Goal: Task Accomplishment & Management: Use online tool/utility

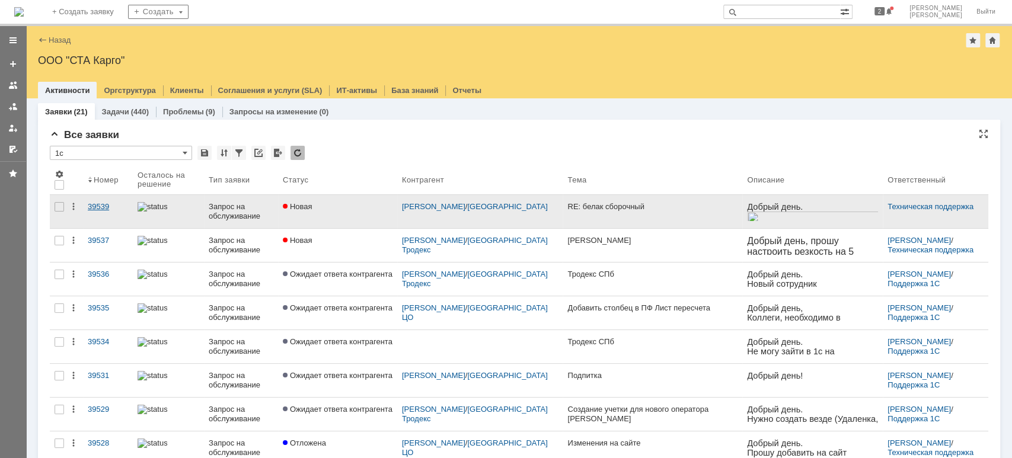
click at [104, 202] on div "39539" at bounding box center [108, 206] width 40 height 9
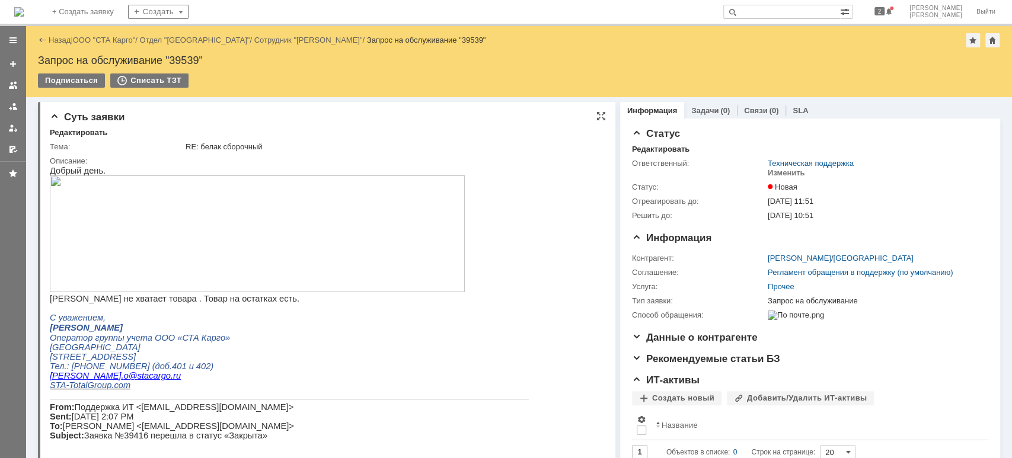
click at [214, 250] on img at bounding box center [257, 234] width 415 height 117
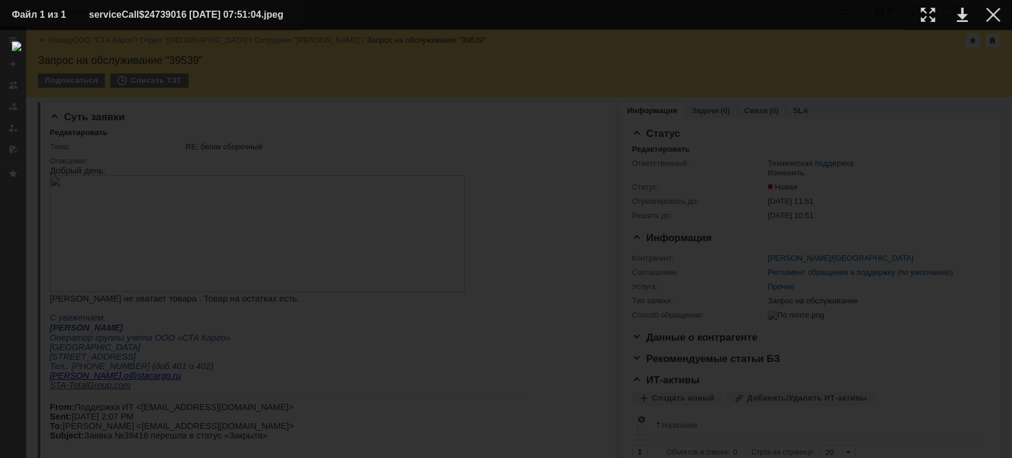
drag, startPoint x: 996, startPoint y: 15, endPoint x: 718, endPoint y: 74, distance: 284.3
click at [996, 15] on div at bounding box center [993, 15] width 14 height 14
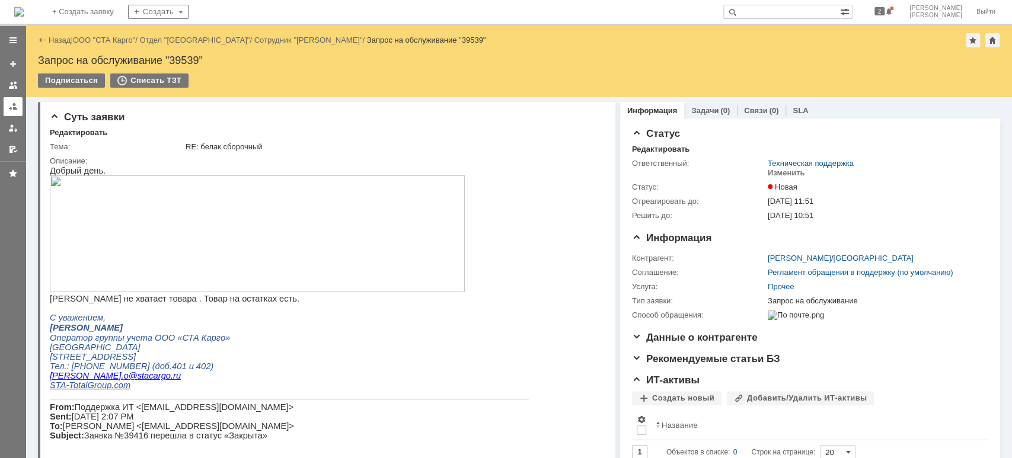
click at [19, 103] on link at bounding box center [13, 106] width 19 height 19
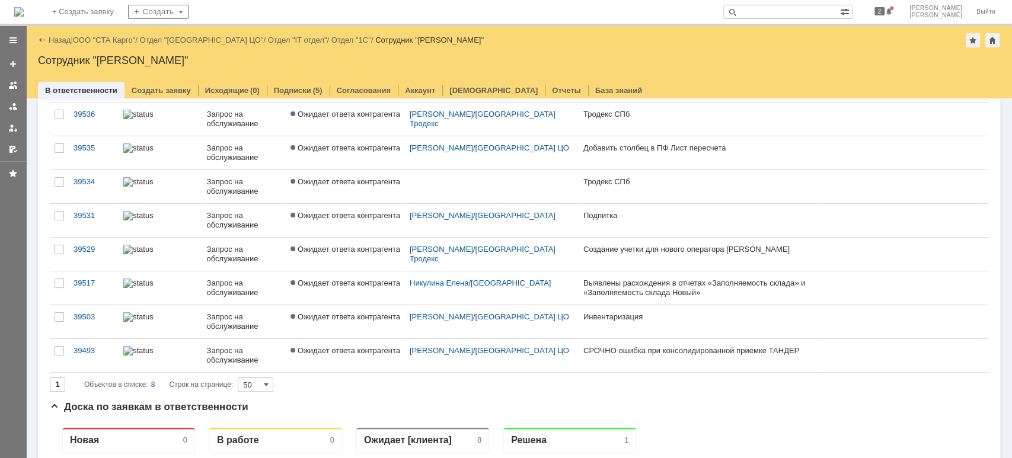
scroll to position [158, 0]
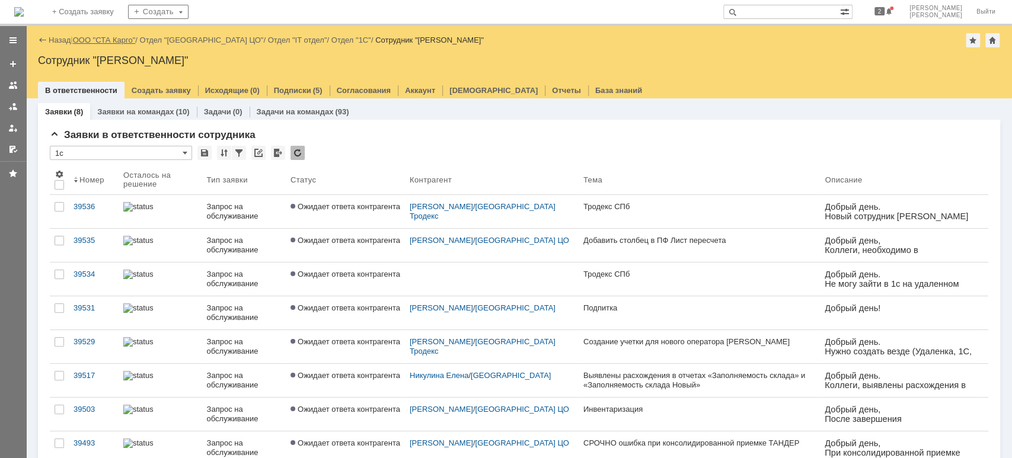
click at [98, 38] on link "ООО "СТА Карго"" at bounding box center [104, 40] width 63 height 9
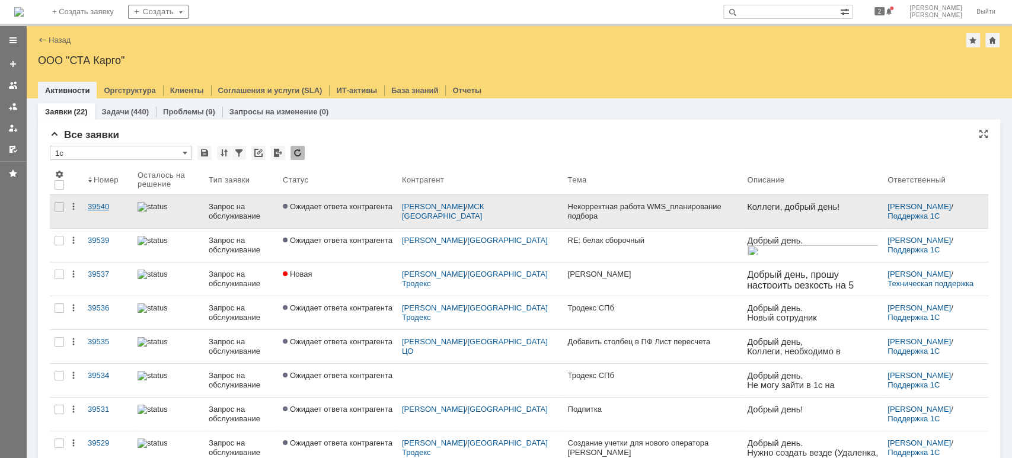
click at [122, 213] on link "39540" at bounding box center [108, 211] width 50 height 33
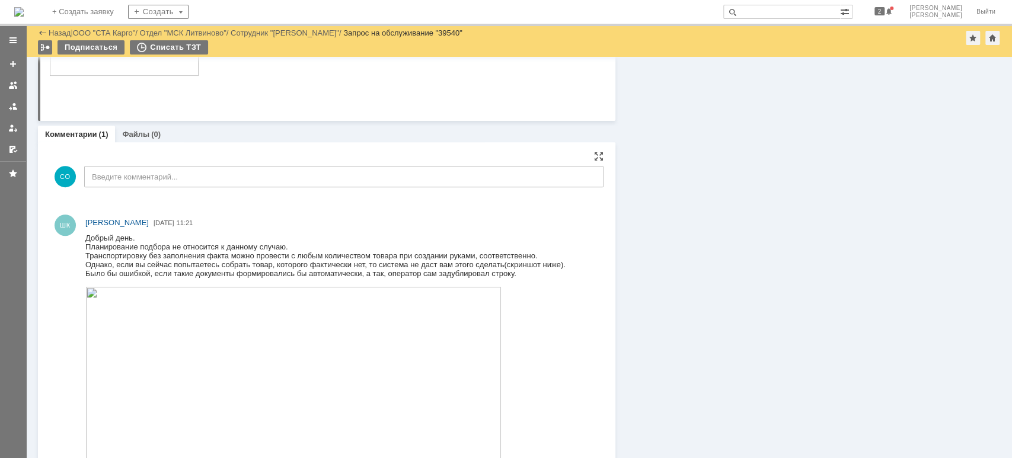
scroll to position [643, 0]
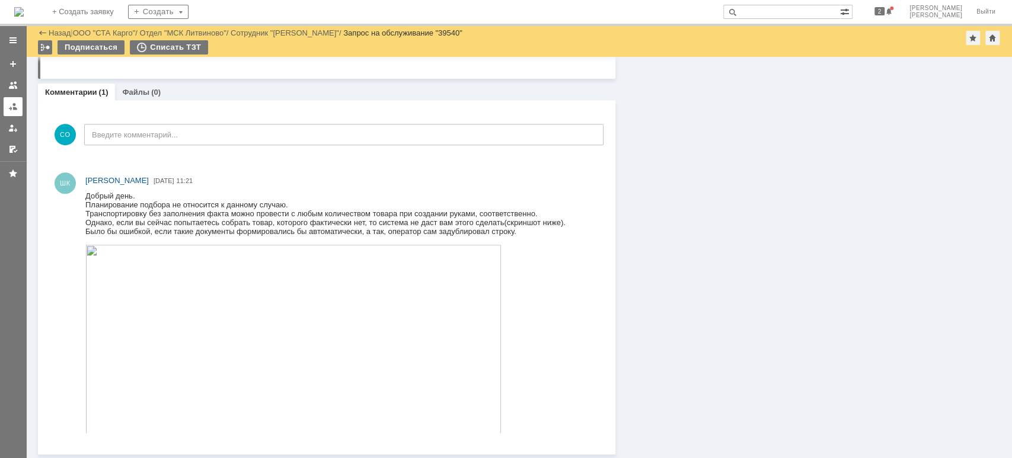
click at [15, 108] on div at bounding box center [12, 106] width 9 height 9
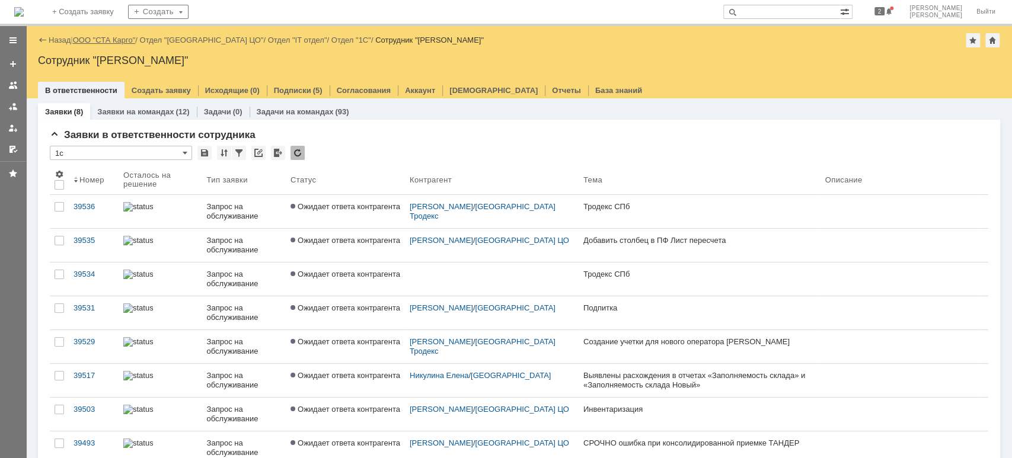
click at [114, 40] on link "ООО "СТА Карго"" at bounding box center [104, 40] width 63 height 9
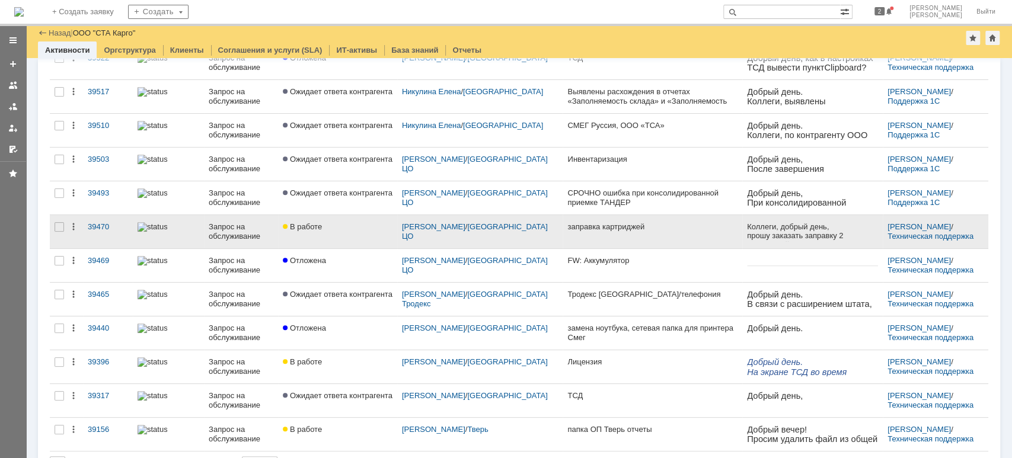
scroll to position [471, 0]
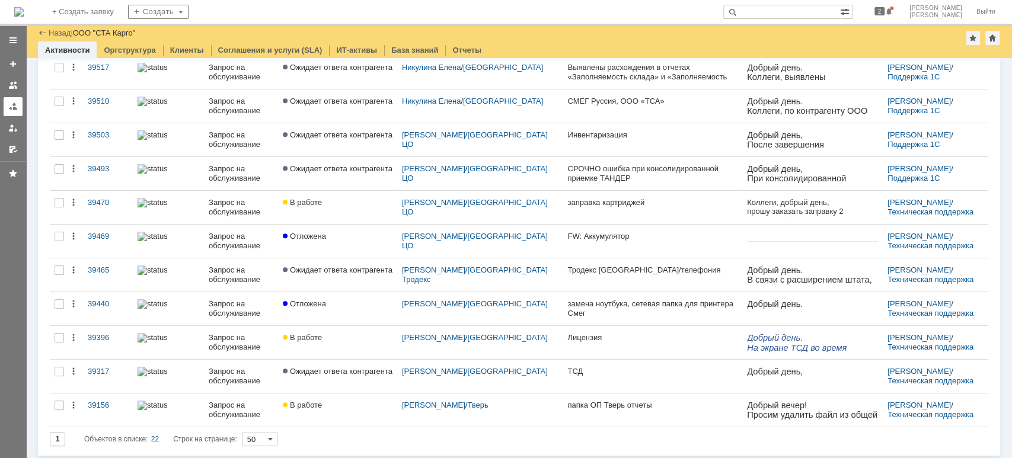
click at [10, 107] on div at bounding box center [12, 106] width 9 height 9
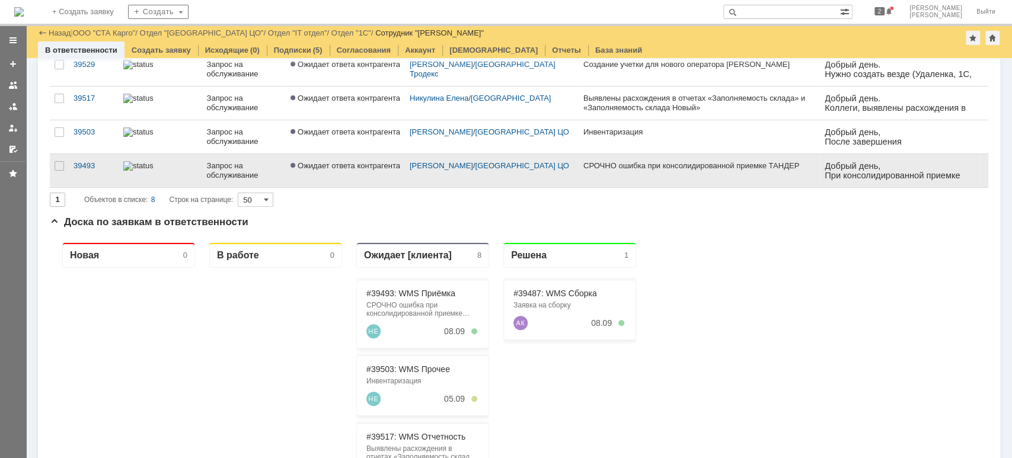
click at [190, 168] on div at bounding box center [160, 165] width 74 height 9
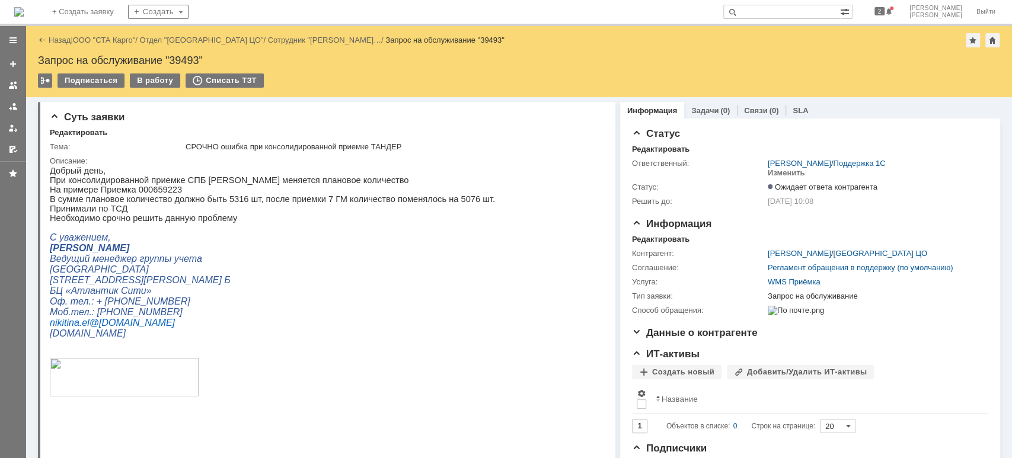
click at [793, 106] on link "SLA" at bounding box center [800, 110] width 15 height 9
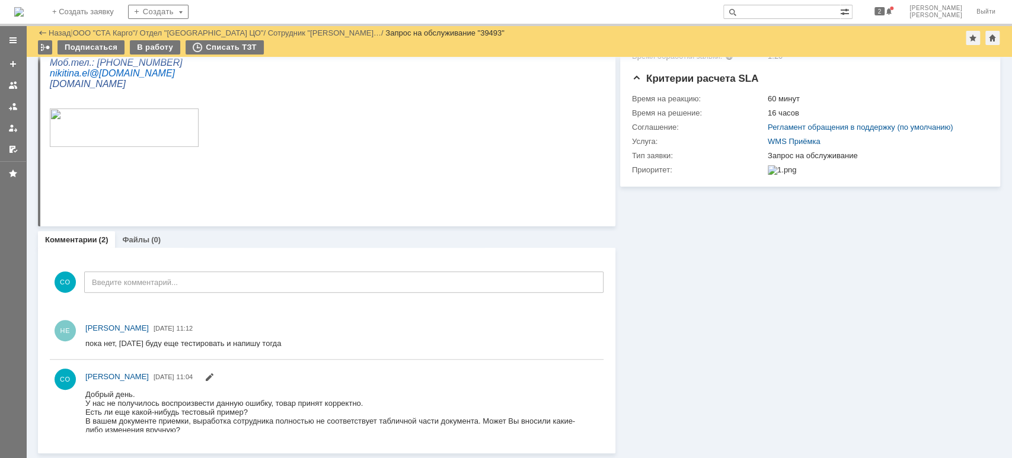
scroll to position [208, 0]
drag, startPoint x: 8, startPoint y: 111, endPoint x: 21, endPoint y: 114, distance: 13.4
click at [8, 109] on div at bounding box center [12, 106] width 9 height 9
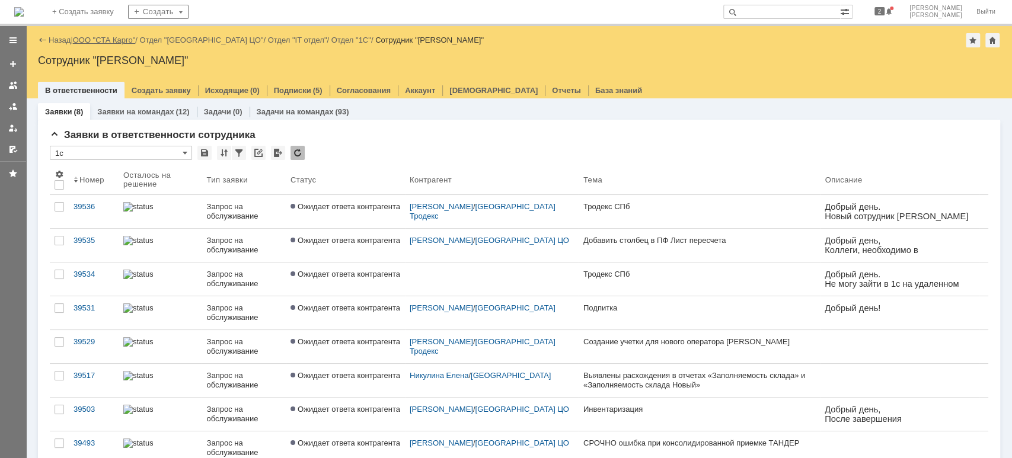
click at [109, 36] on link "ООО "СТА Карго"" at bounding box center [104, 40] width 63 height 9
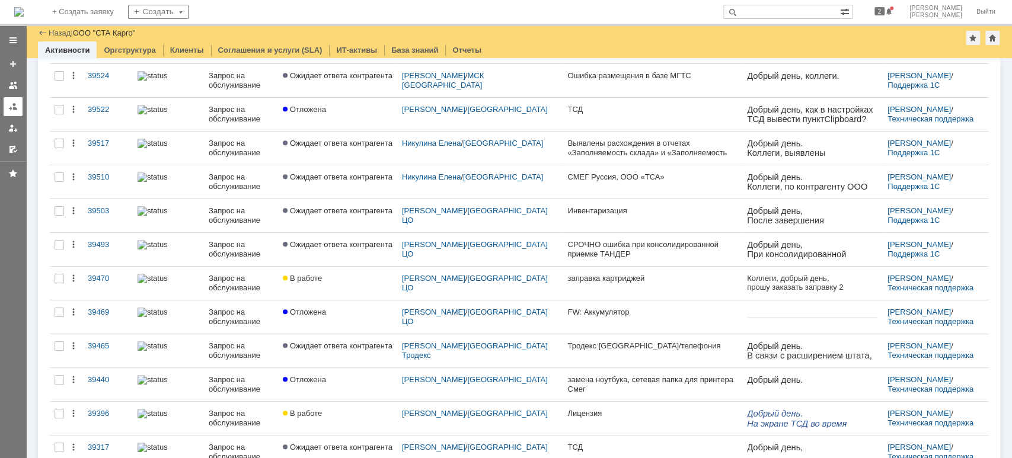
click at [8, 108] on div at bounding box center [12, 106] width 9 height 9
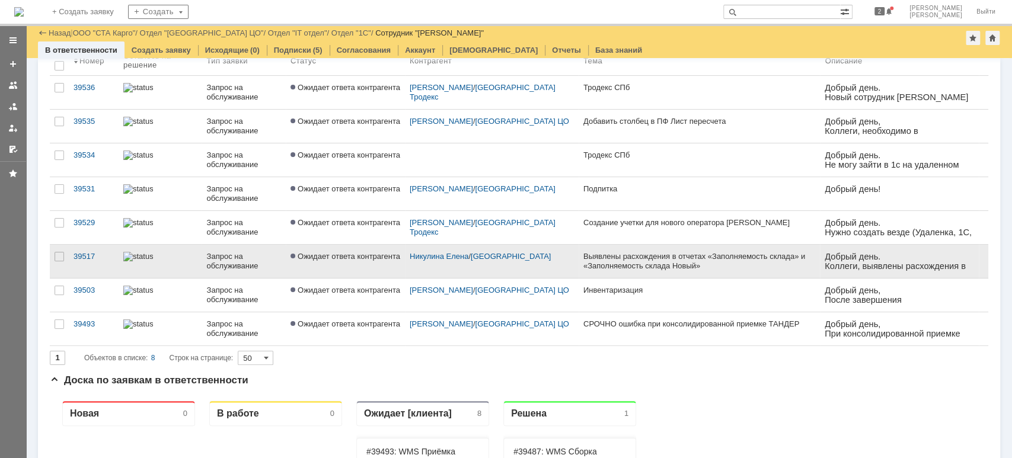
click at [203, 268] on link "Запрос на обслуживание" at bounding box center [244, 261] width 84 height 33
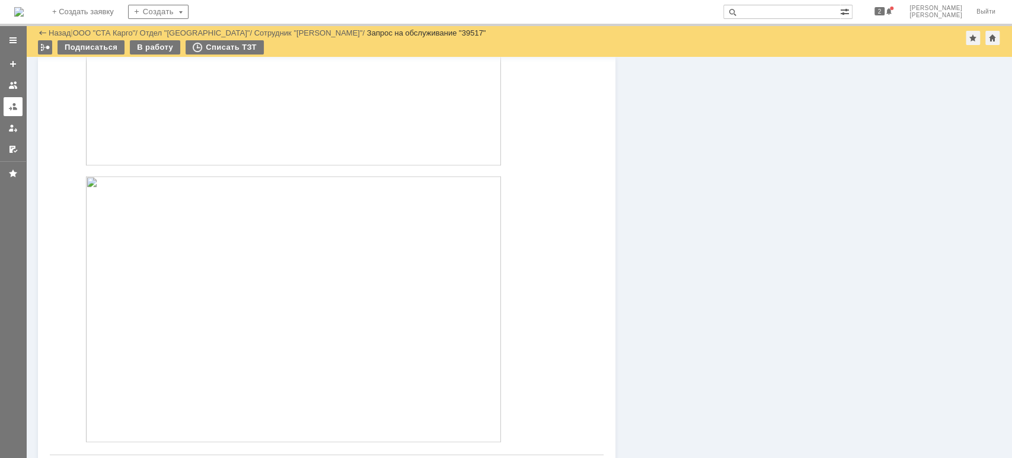
click at [9, 110] on div at bounding box center [12, 106] width 9 height 9
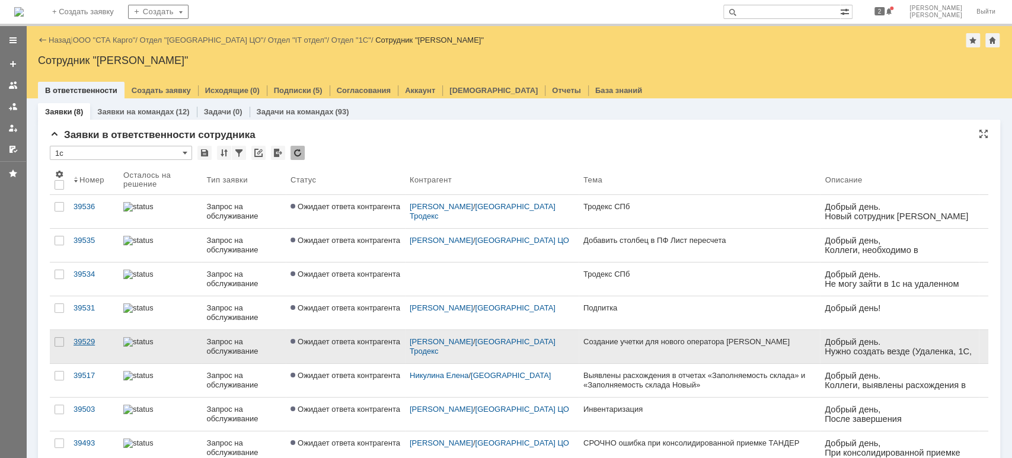
click at [84, 338] on div "39529" at bounding box center [94, 341] width 40 height 9
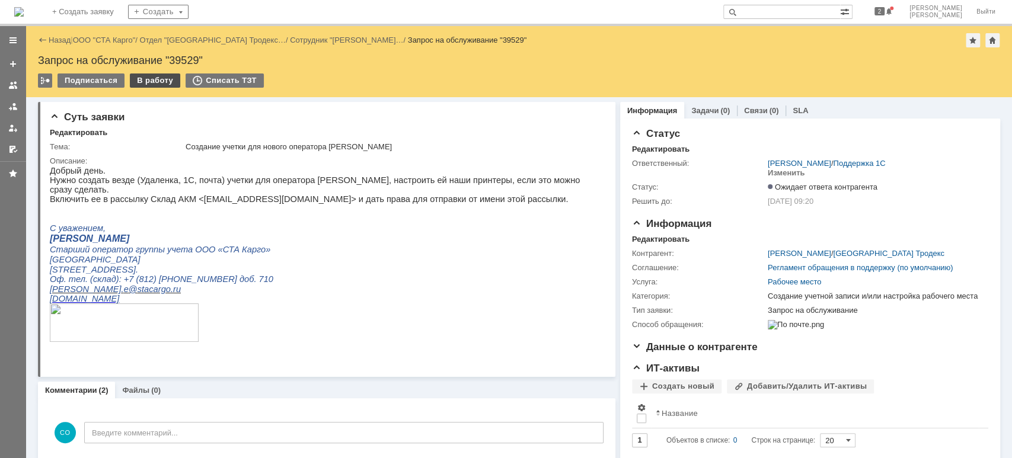
click at [164, 80] on div "В работу" at bounding box center [155, 81] width 50 height 14
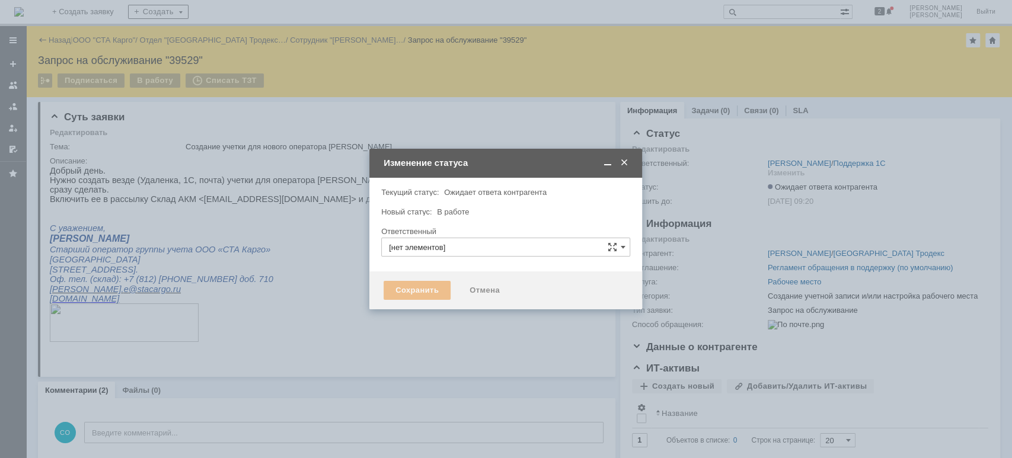
type input "[PERSON_NAME]"
type input "Создание учетной записи и/или настройка рабочего места"
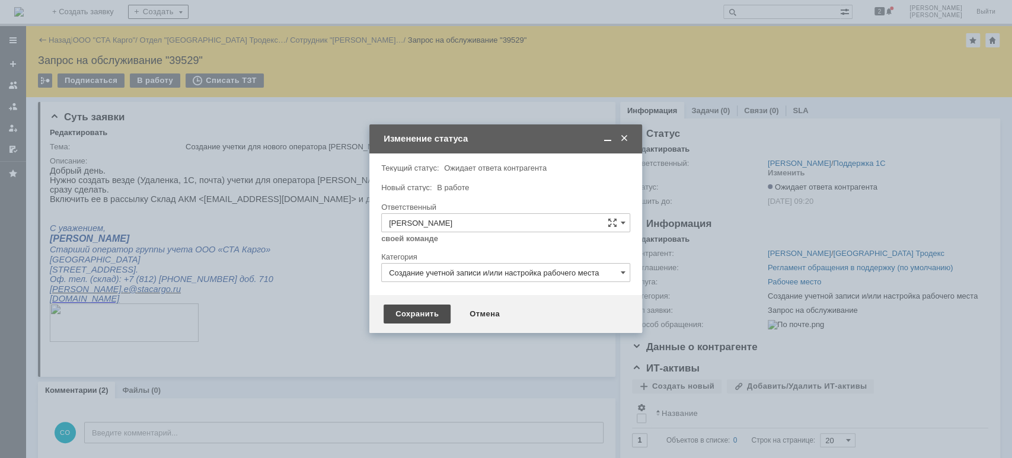
click at [420, 316] on div "Сохранить" at bounding box center [417, 314] width 67 height 19
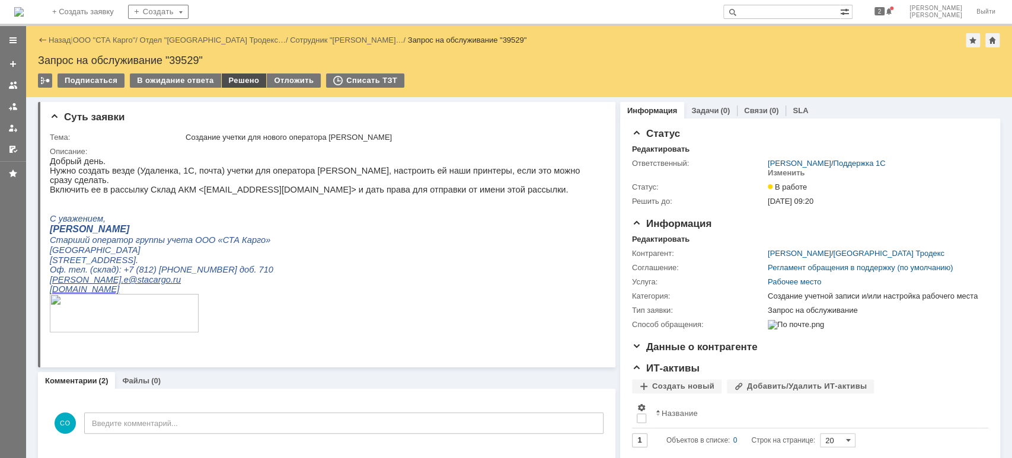
click at [249, 79] on div "Решено" at bounding box center [244, 81] width 45 height 14
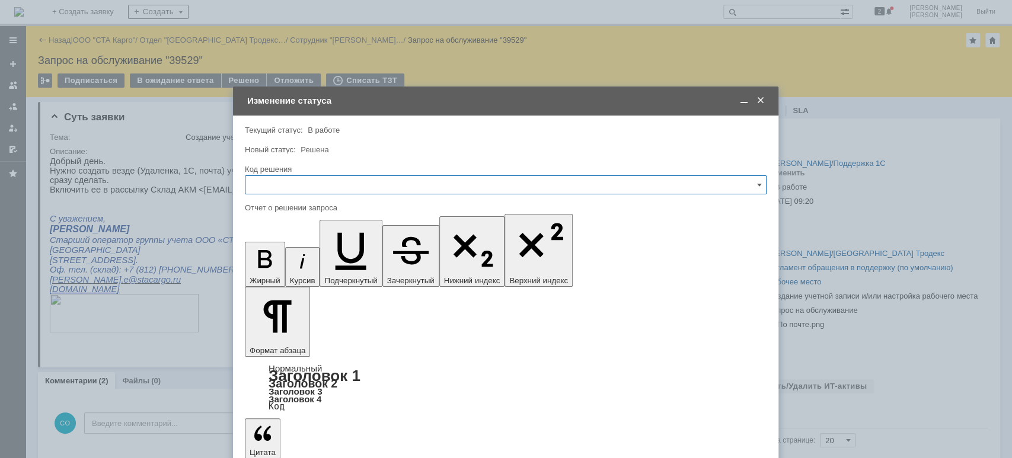
click at [338, 184] on input "text" at bounding box center [506, 185] width 522 height 19
click at [294, 347] on span "Решено" at bounding box center [506, 343] width 506 height 9
type input "Решено"
drag, startPoint x: 373, startPoint y: 3379, endPoint x: 202, endPoint y: 3377, distance: 170.8
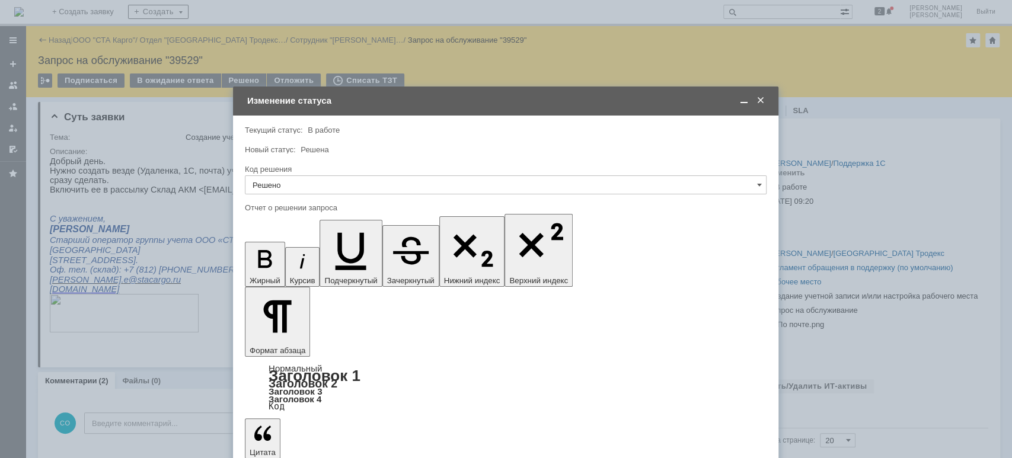
copy div "Доступ предоставлен."
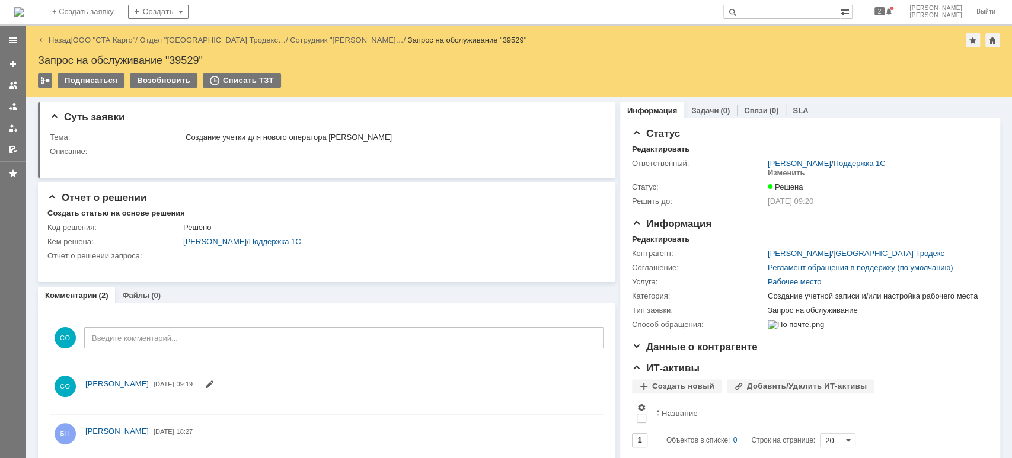
click at [10, 106] on div at bounding box center [12, 106] width 9 height 9
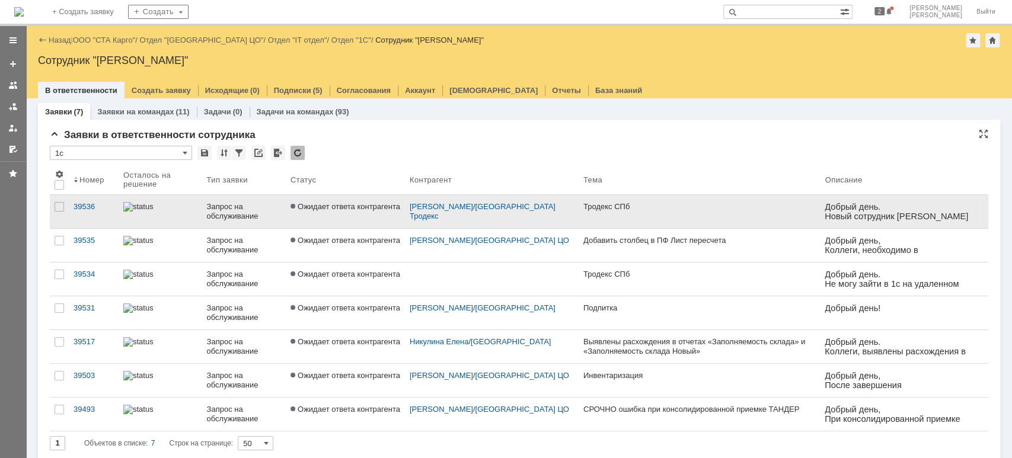
click at [192, 212] on div at bounding box center [160, 206] width 74 height 9
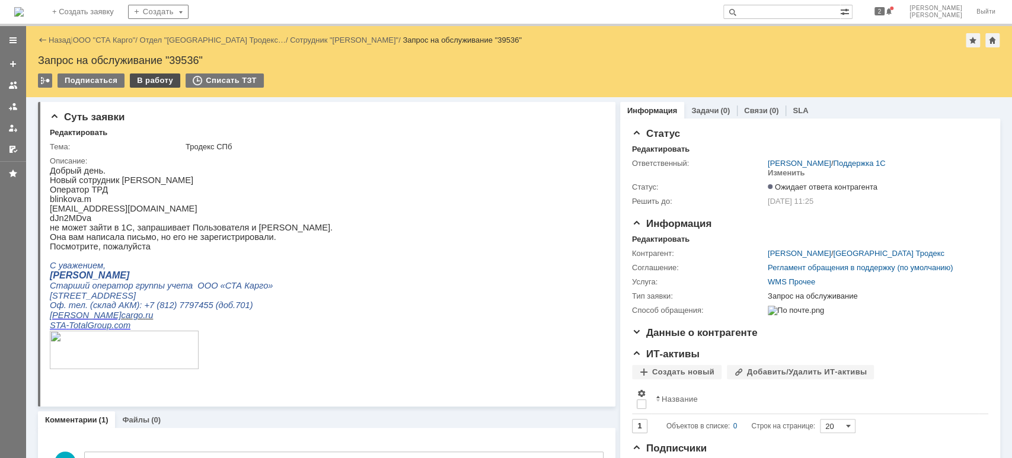
click at [149, 77] on div "В работу" at bounding box center [155, 81] width 50 height 14
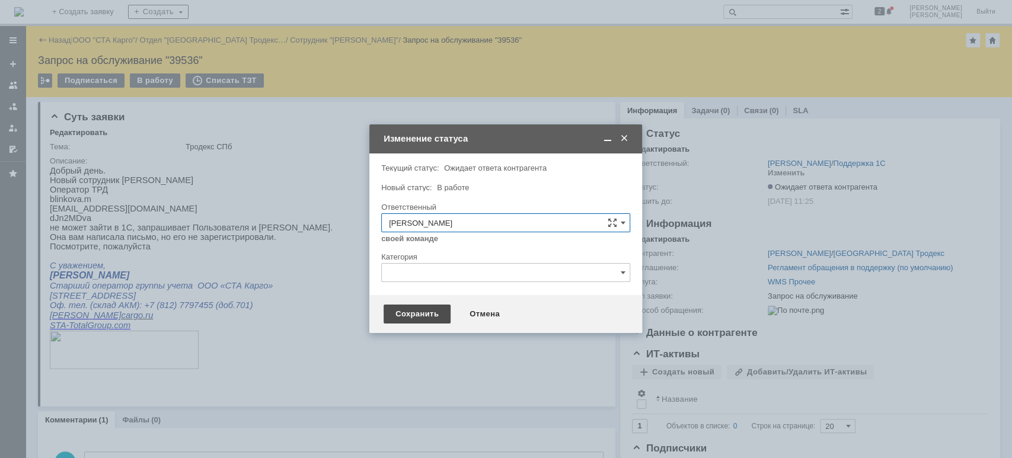
click at [416, 320] on div "Сохранить" at bounding box center [417, 314] width 67 height 19
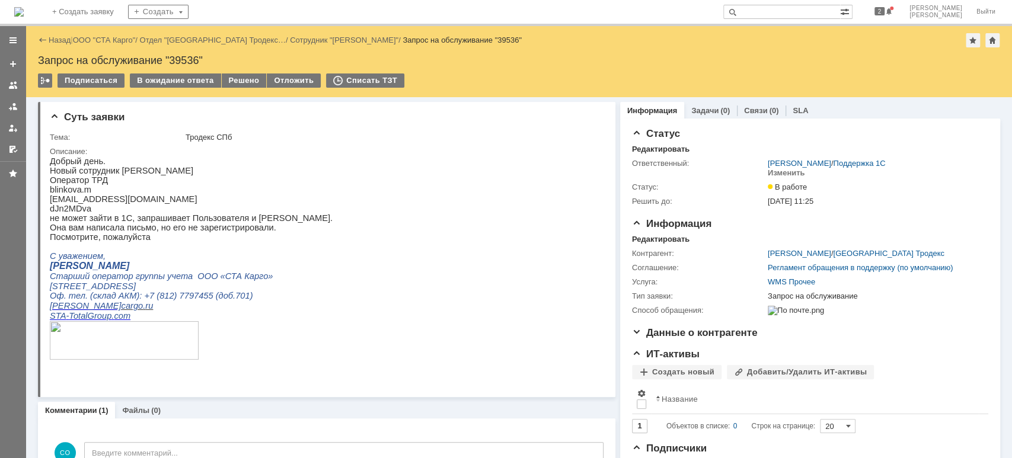
click at [234, 79] on div "Решено" at bounding box center [244, 81] width 45 height 14
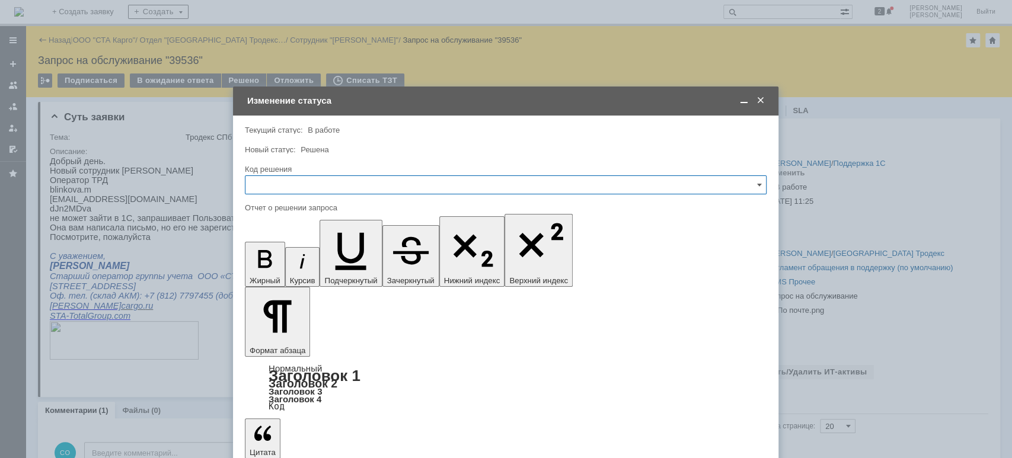
click at [329, 181] on input "text" at bounding box center [506, 185] width 522 height 19
click at [294, 339] on span "Решено" at bounding box center [506, 343] width 506 height 9
type input "Решено"
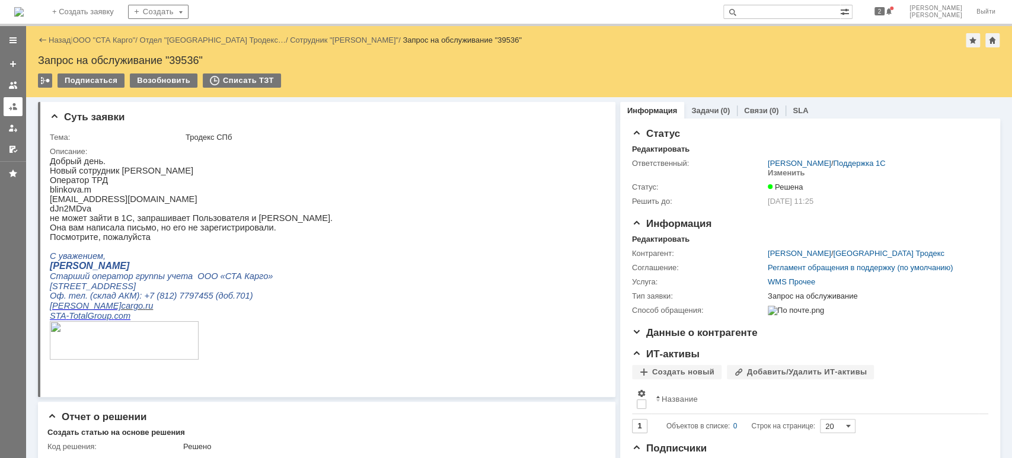
click at [5, 106] on link at bounding box center [13, 106] width 19 height 19
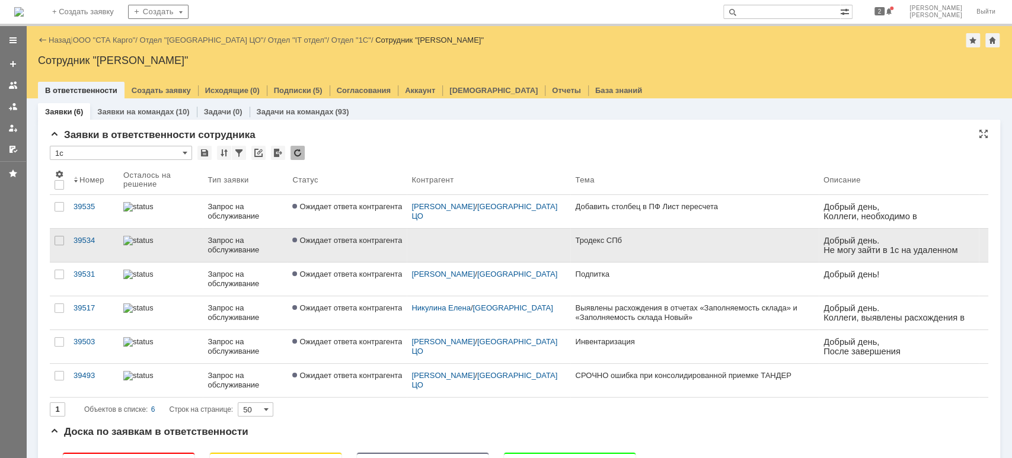
click at [237, 248] on div "Запрос на обслуживание" at bounding box center [245, 245] width 75 height 19
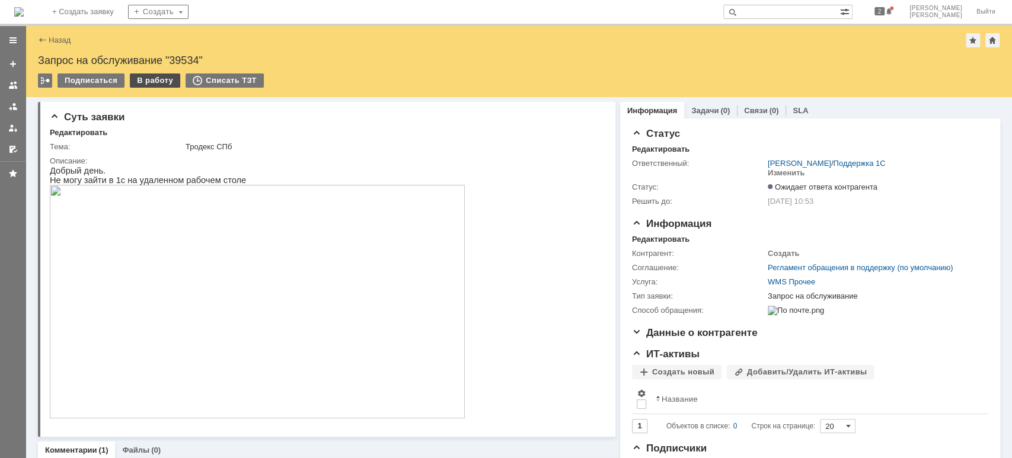
click at [160, 82] on div "В работу" at bounding box center [155, 81] width 50 height 14
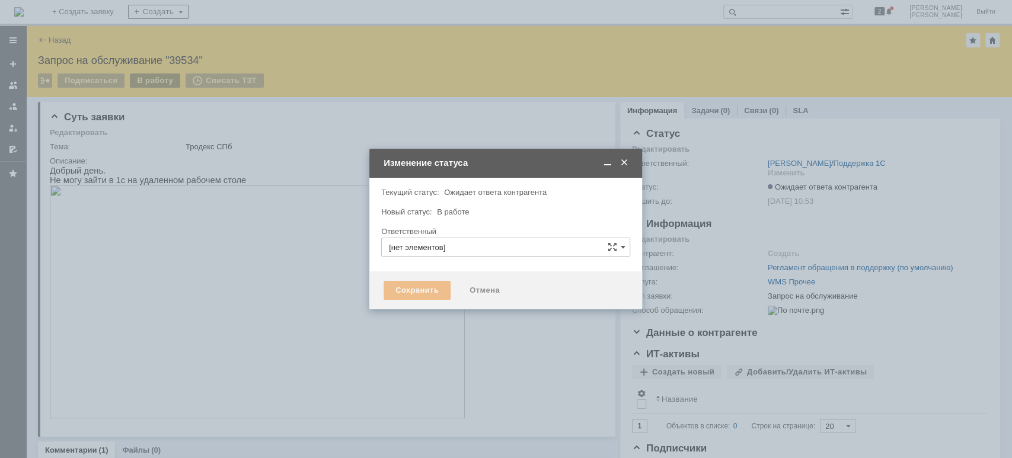
type input "[PERSON_NAME]"
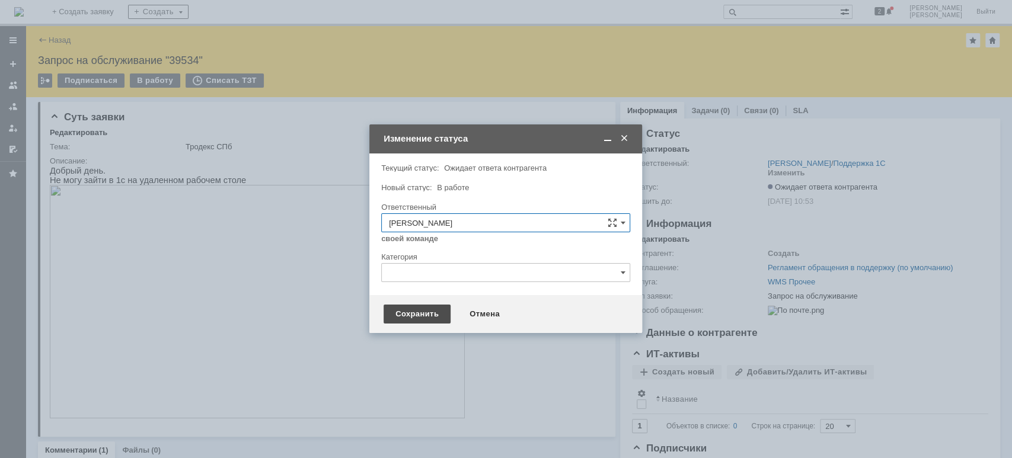
click at [418, 316] on div "Сохранить" at bounding box center [417, 314] width 67 height 19
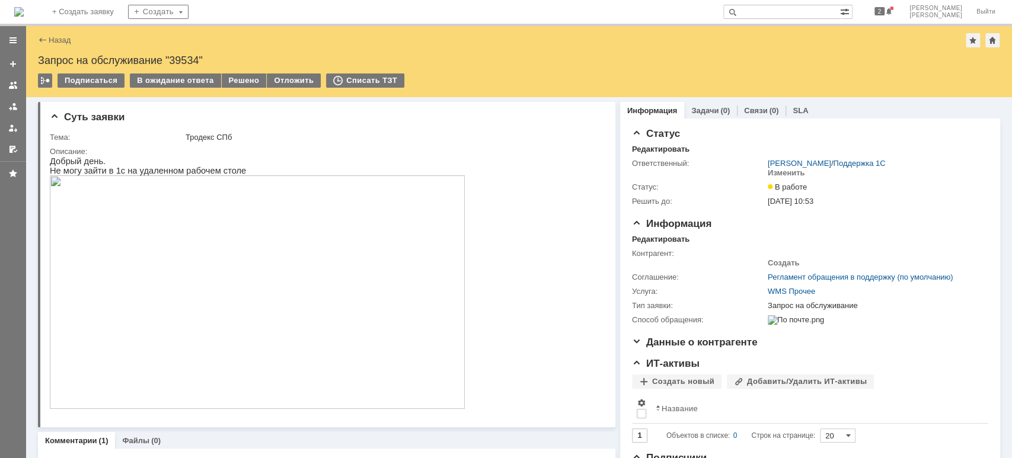
drag, startPoint x: 229, startPoint y: 85, endPoint x: 237, endPoint y: 92, distance: 10.9
click at [230, 85] on div "Решено" at bounding box center [244, 81] width 45 height 14
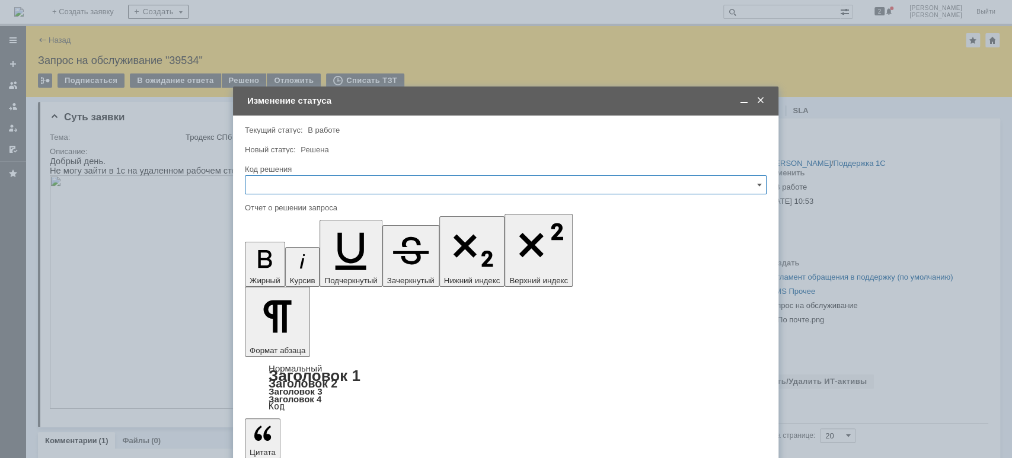
click at [262, 190] on input "text" at bounding box center [506, 185] width 522 height 19
click at [281, 346] on span "Решено" at bounding box center [506, 343] width 506 height 9
type input "Решено"
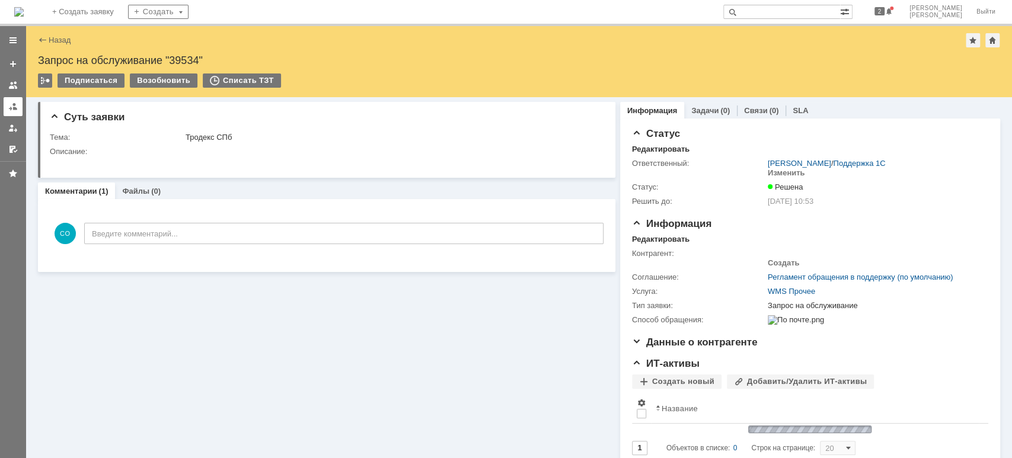
click at [11, 110] on div at bounding box center [12, 106] width 9 height 9
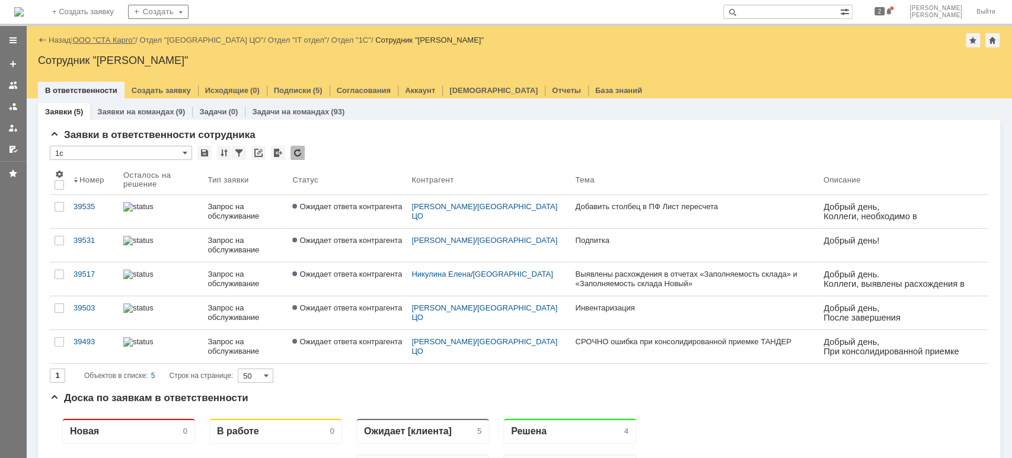
click at [90, 34] on div "Назад | ООО "СТА Карго" / Отдел "[GEOGRAPHIC_DATA] ЦО" / Отдел "IT отдел" / Отд…" at bounding box center [519, 40] width 963 height 14
click at [116, 41] on link "ООО "СТА Карго"" at bounding box center [104, 40] width 63 height 9
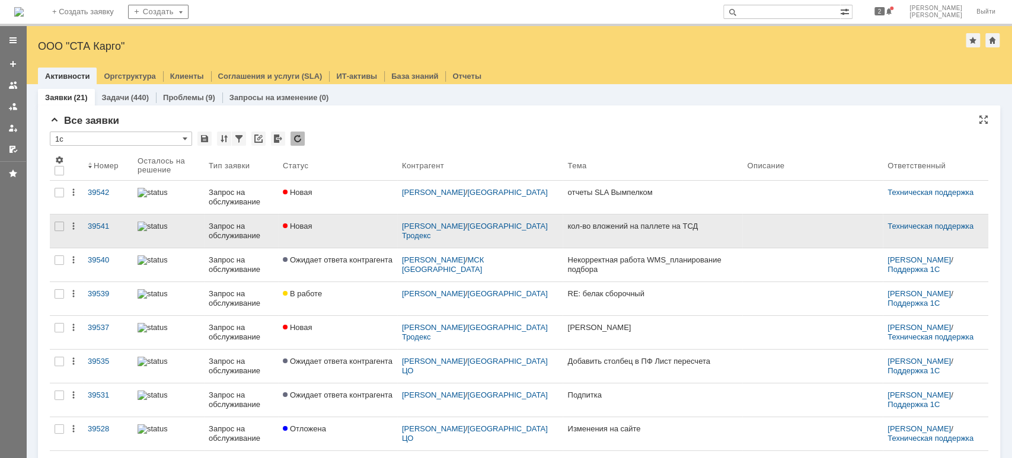
click at [378, 234] on link "Новая" at bounding box center [337, 231] width 119 height 33
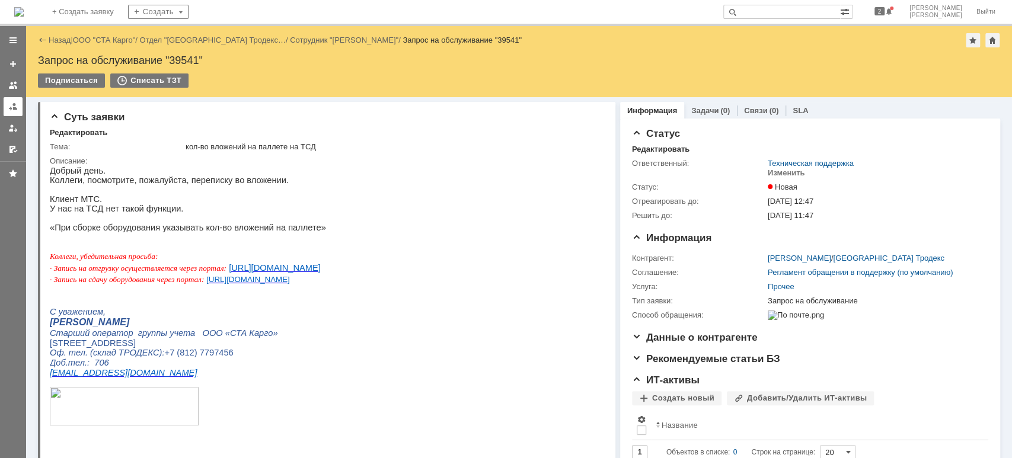
click at [18, 108] on link at bounding box center [13, 106] width 19 height 19
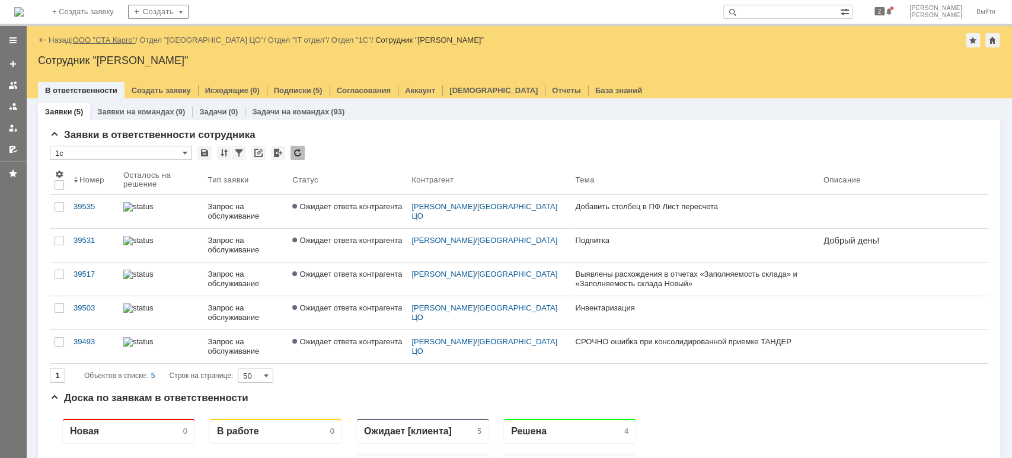
click at [109, 39] on link "ООО "СТА Карго"" at bounding box center [104, 40] width 63 height 9
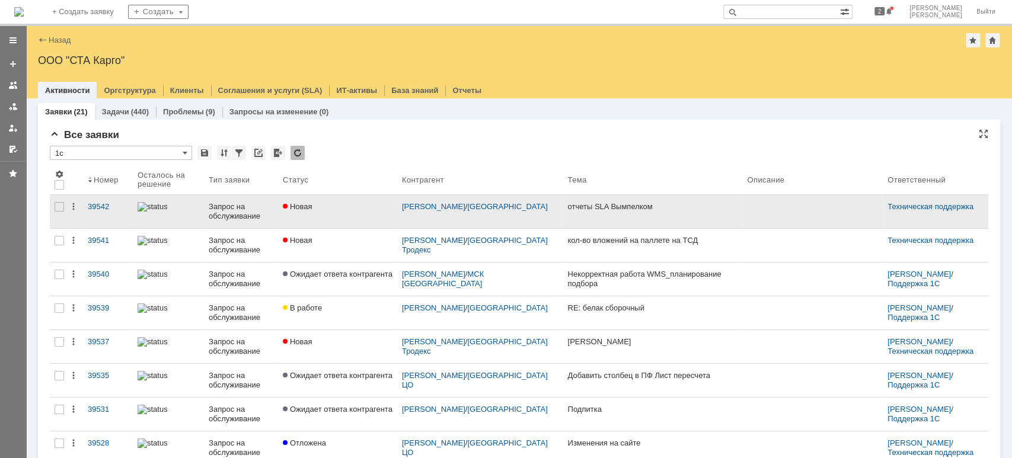
click at [242, 209] on div "Запрос на обслуживание" at bounding box center [241, 211] width 65 height 19
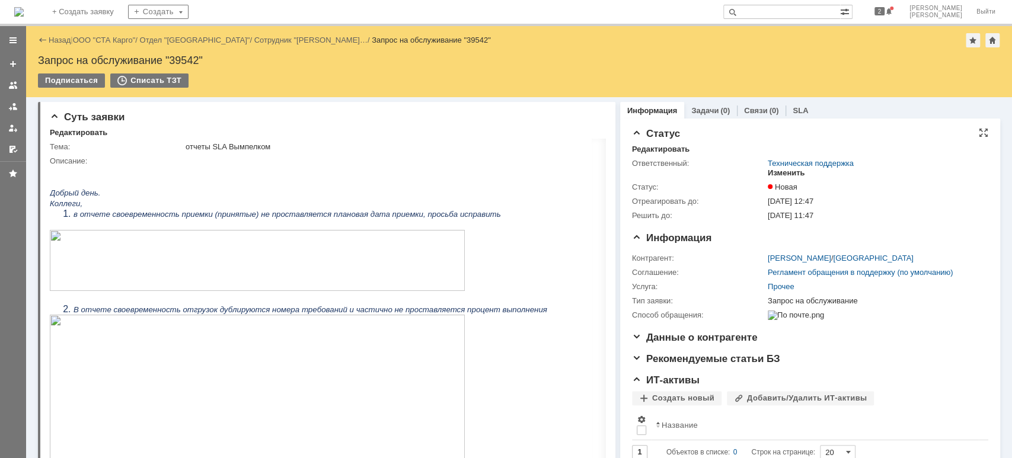
click at [789, 173] on div "Изменить" at bounding box center [786, 172] width 37 height 9
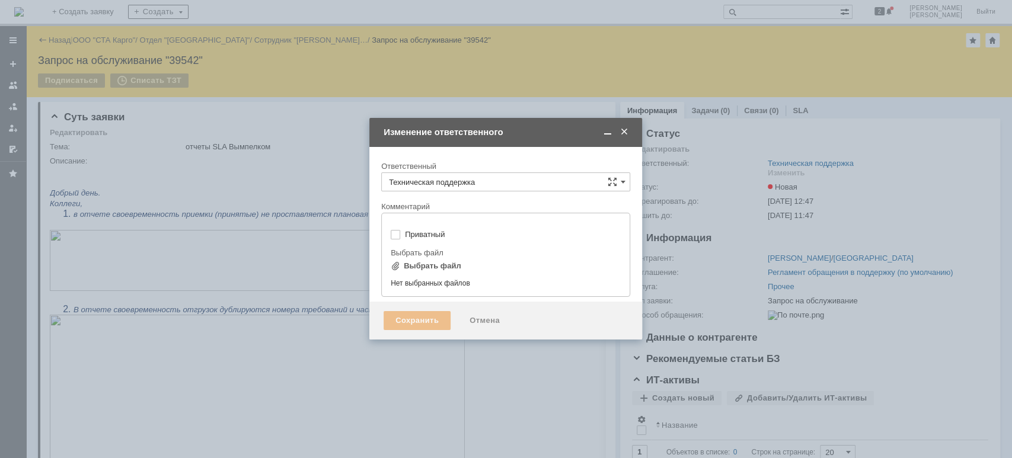
type input "[не указано]"
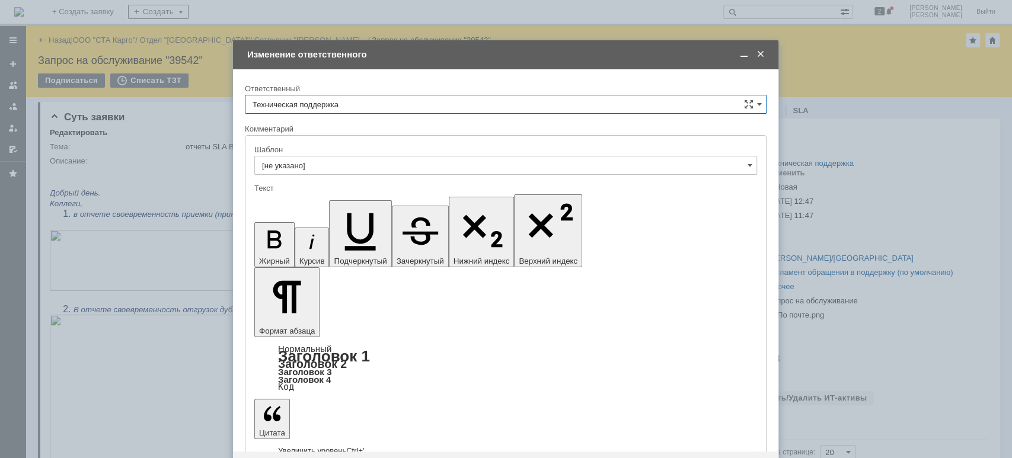
click at [388, 104] on input "Техническая поддержка" at bounding box center [506, 104] width 522 height 19
click at [342, 162] on span "[PERSON_NAME]" at bounding box center [506, 165] width 506 height 9
type input "[PERSON_NAME]"
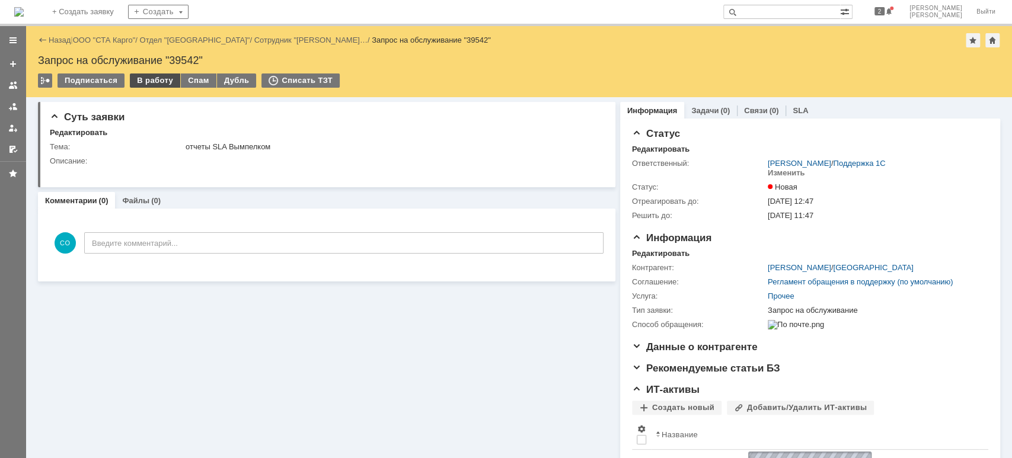
click at [132, 82] on div "В работу" at bounding box center [155, 81] width 50 height 14
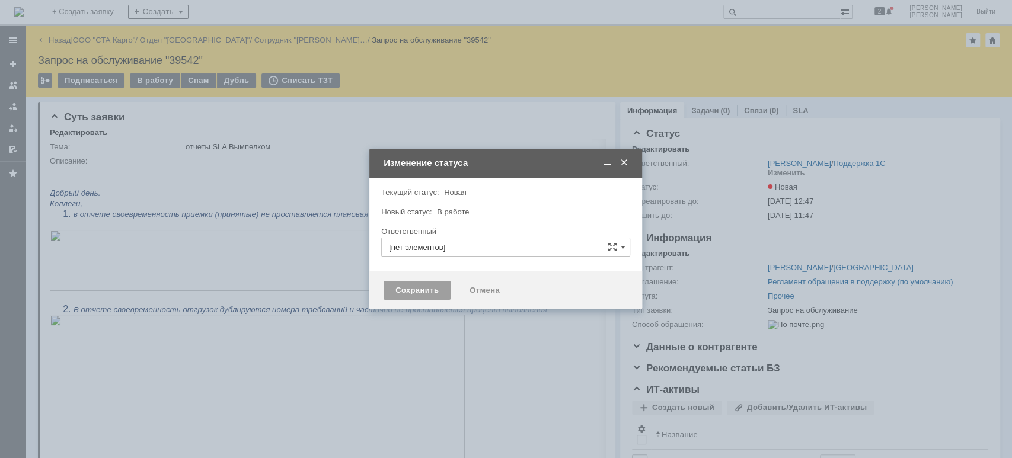
click at [385, 286] on div "Сохранить" at bounding box center [417, 290] width 67 height 19
type input "[PERSON_NAME]"
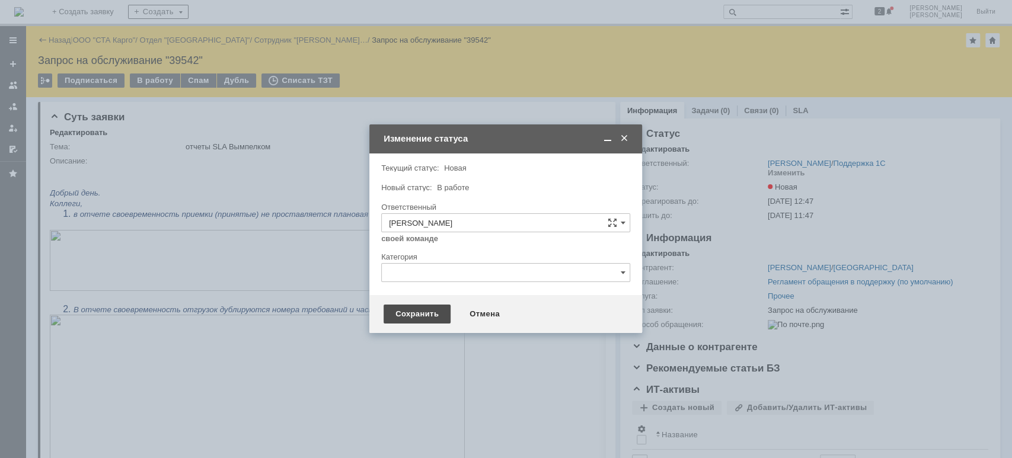
click at [426, 316] on div "Сохранить" at bounding box center [417, 314] width 67 height 19
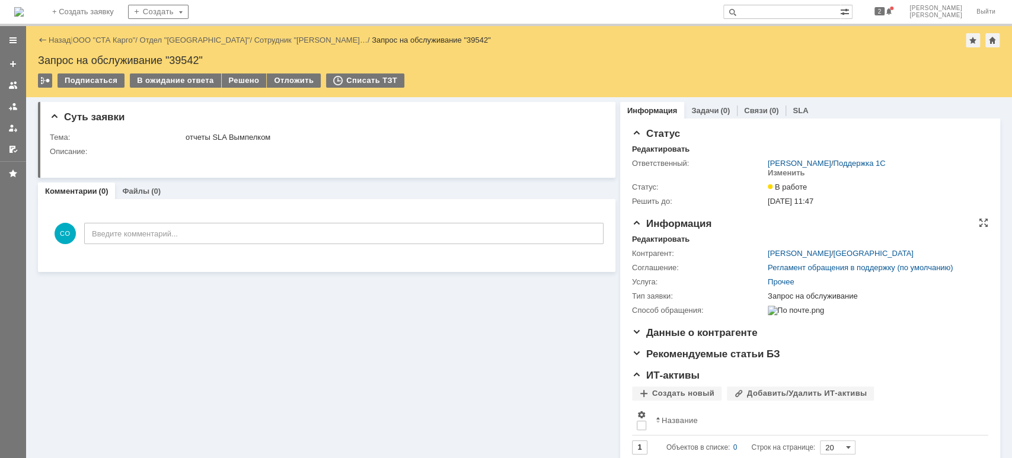
click at [670, 245] on div "Контрагент: Урсатий Юлия Геннадьевна / Краснодар Соглашение: Регламент обращени…" at bounding box center [810, 281] width 356 height 74
click at [671, 242] on div "Редактировать" at bounding box center [661, 239] width 58 height 9
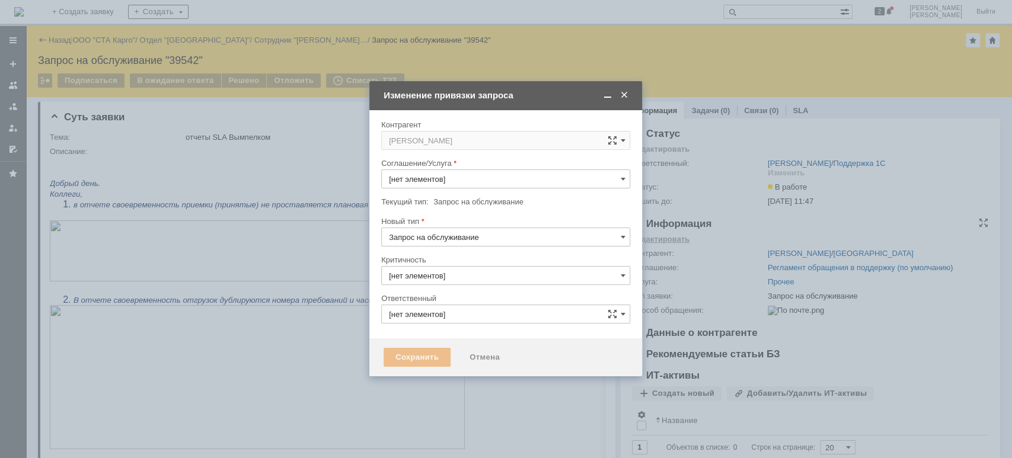
type input "3. Низкая"
type input "[не указано]"
type input "[PERSON_NAME]"
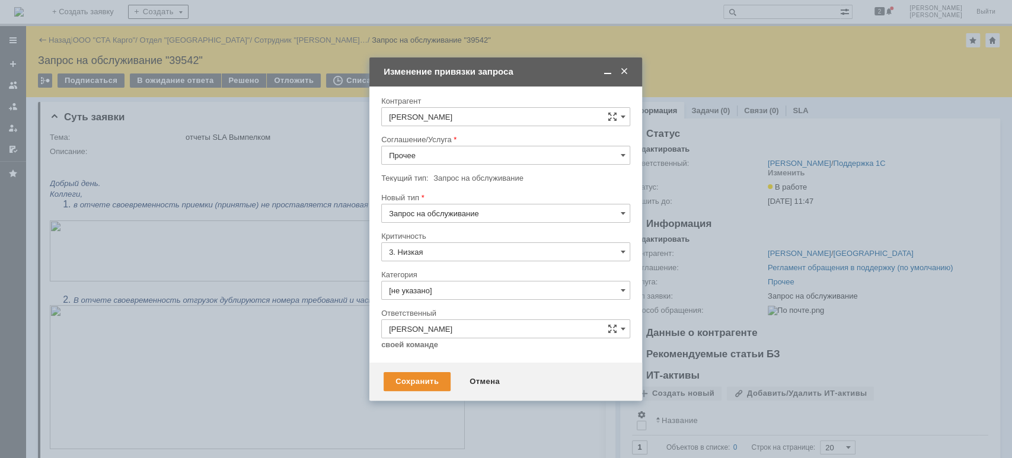
click at [520, 149] on input "Прочее" at bounding box center [505, 155] width 249 height 19
click at [484, 266] on div "WMS Отчетность" at bounding box center [506, 272] width 248 height 19
type input "WMS Отчетность"
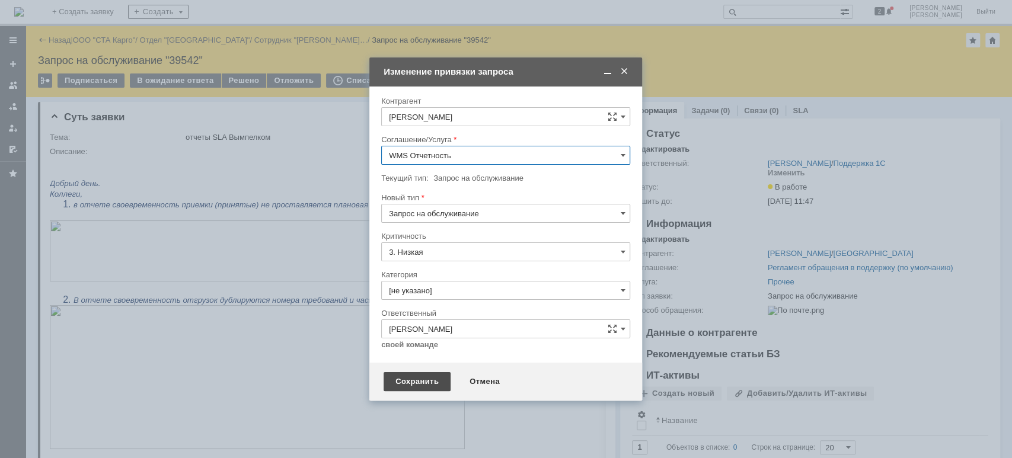
click at [413, 384] on div "Сохранить" at bounding box center [417, 381] width 67 height 19
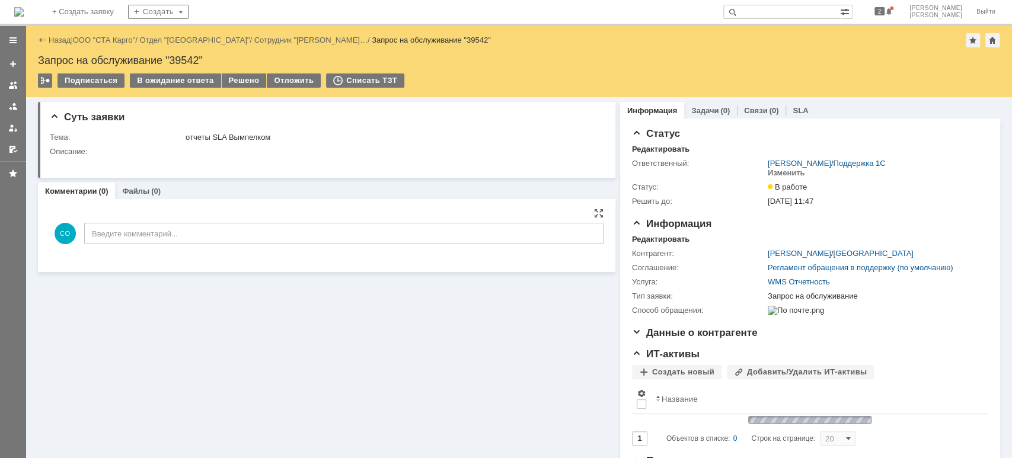
scroll to position [0, 0]
click at [12, 107] on div at bounding box center [12, 106] width 9 height 9
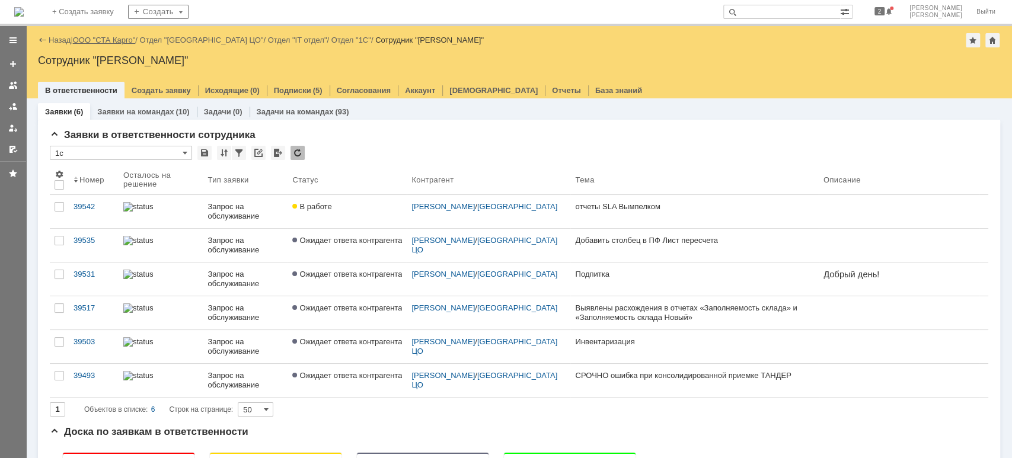
click at [110, 39] on link "ООО "СТА Карго"" at bounding box center [104, 40] width 63 height 9
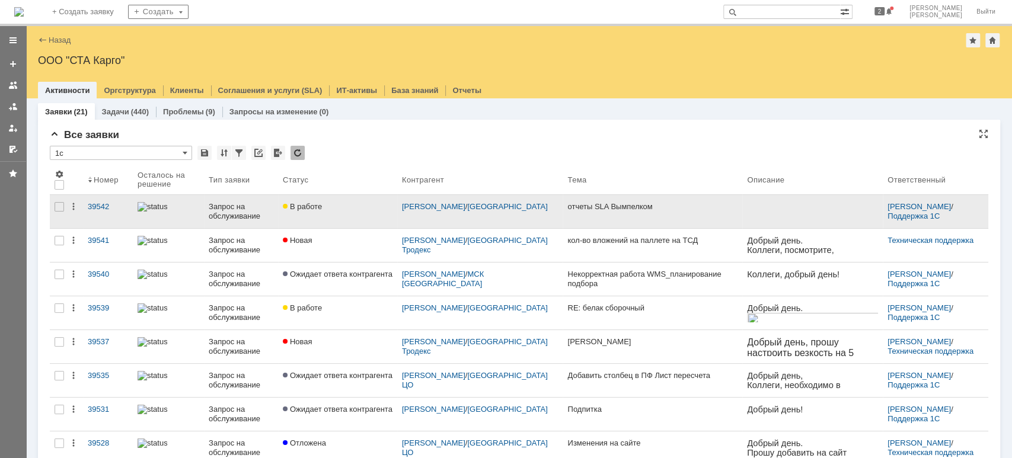
click at [195, 211] on div at bounding box center [169, 206] width 62 height 9
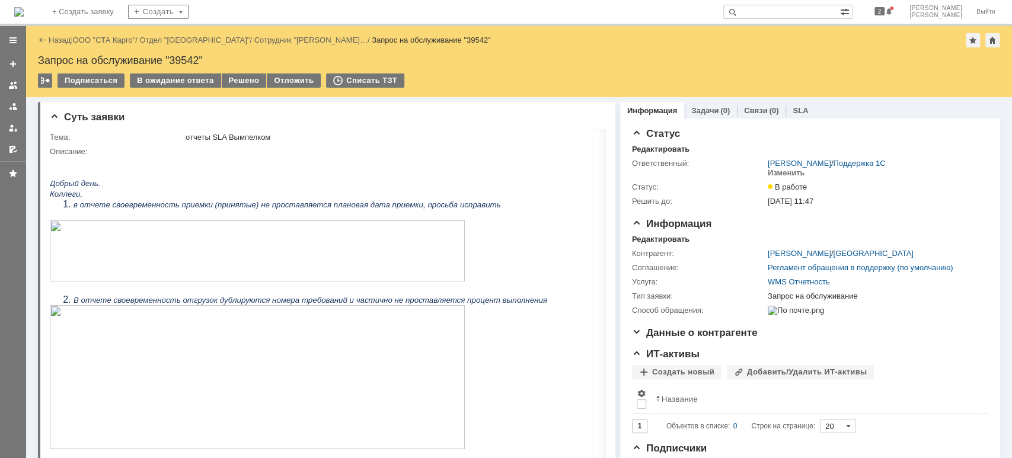
click at [238, 241] on img at bounding box center [257, 251] width 415 height 61
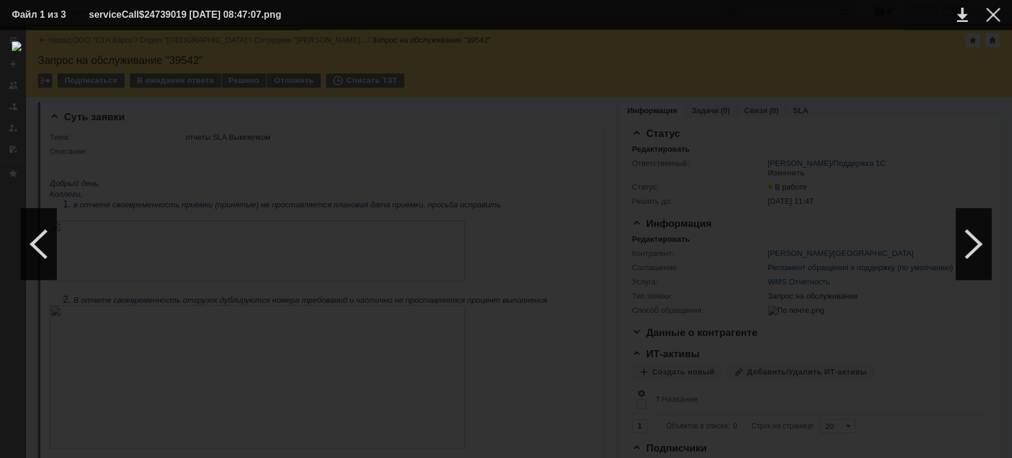
click at [993, 9] on div at bounding box center [993, 15] width 14 height 14
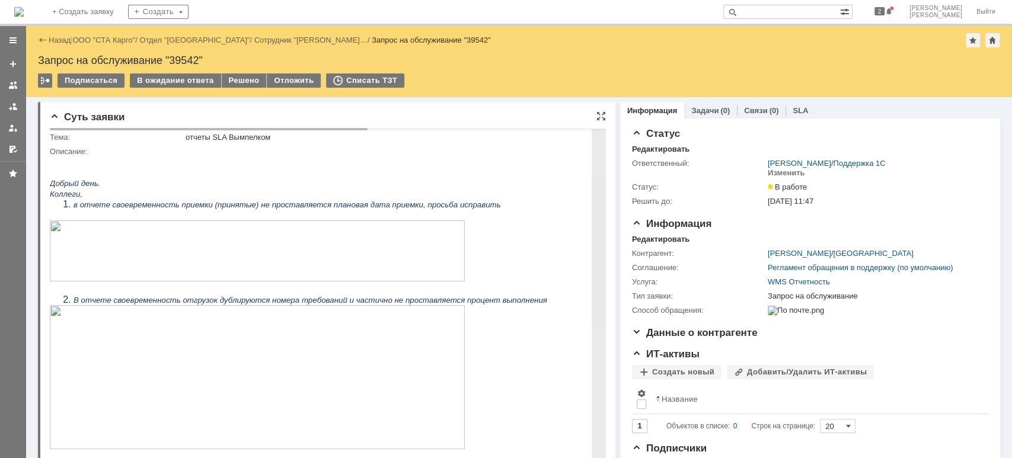
click at [334, 368] on img at bounding box center [257, 377] width 415 height 144
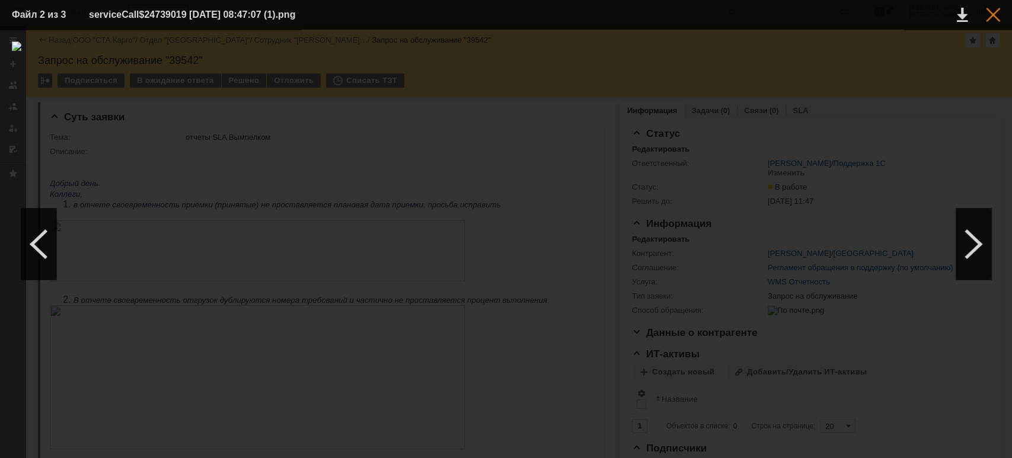
click at [996, 18] on div at bounding box center [993, 15] width 14 height 14
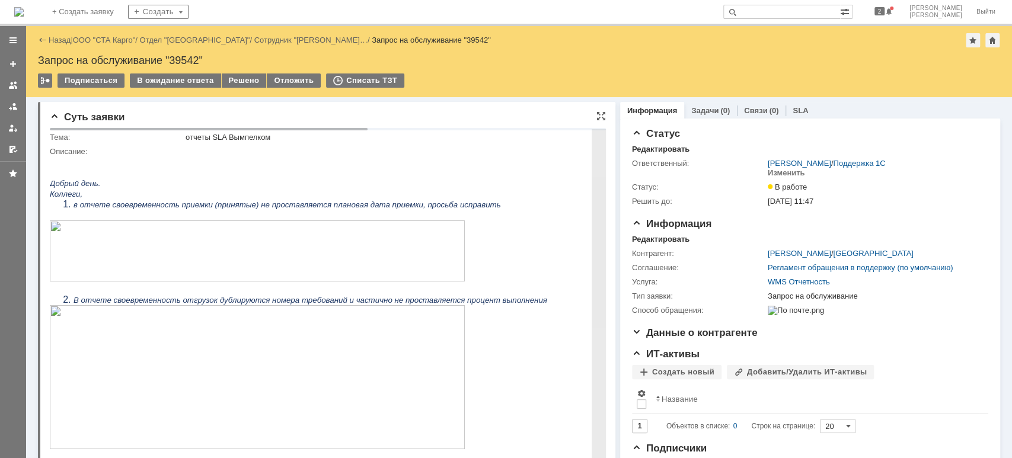
click at [304, 254] on img at bounding box center [257, 251] width 415 height 61
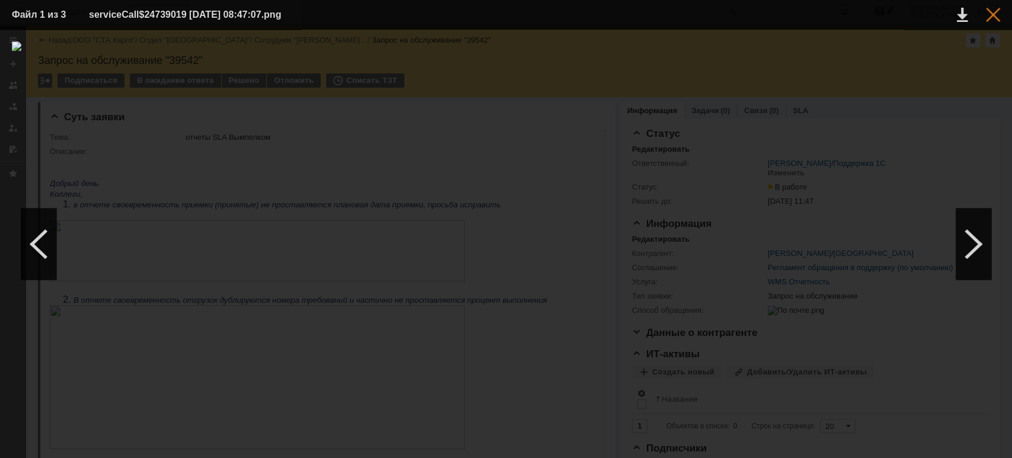
click at [987, 12] on div at bounding box center [993, 15] width 14 height 14
